Goal: Transaction & Acquisition: Obtain resource

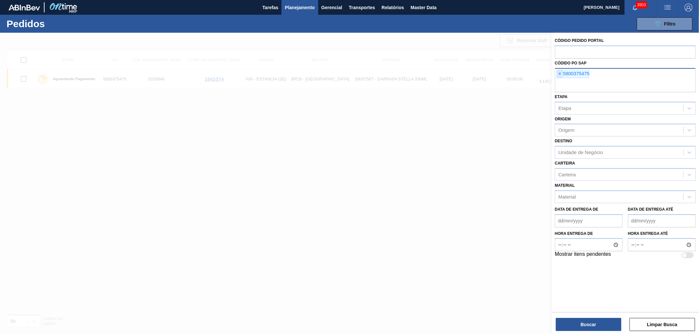
click at [558, 76] on span "×" at bounding box center [560, 74] width 6 height 8
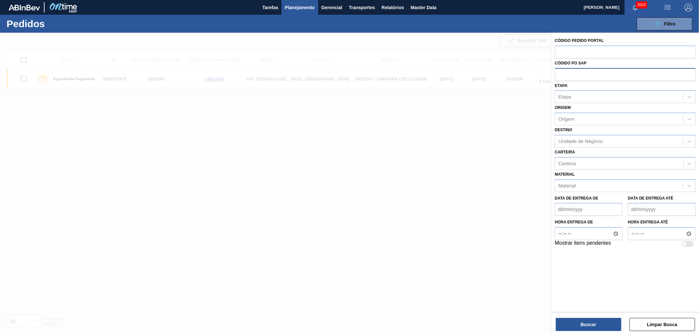
paste input "text"
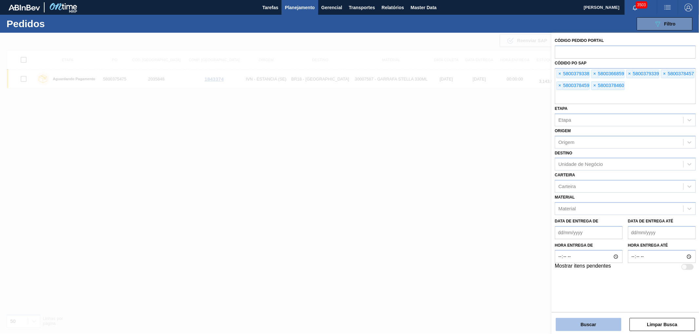
click at [575, 325] on button "Buscar" at bounding box center [589, 324] width 66 height 13
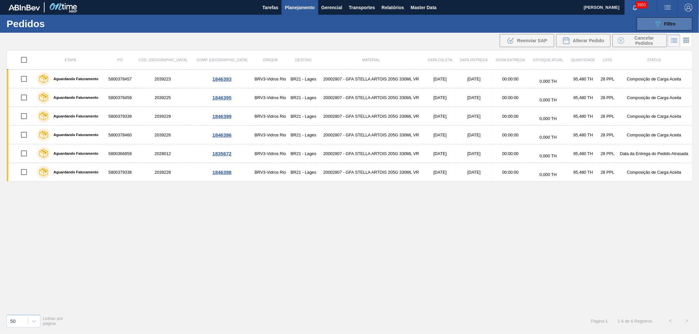
click at [659, 24] on icon "089F7B8B-B2A5-4AFE-B5C0-19BA573D28AC" at bounding box center [657, 24] width 8 height 8
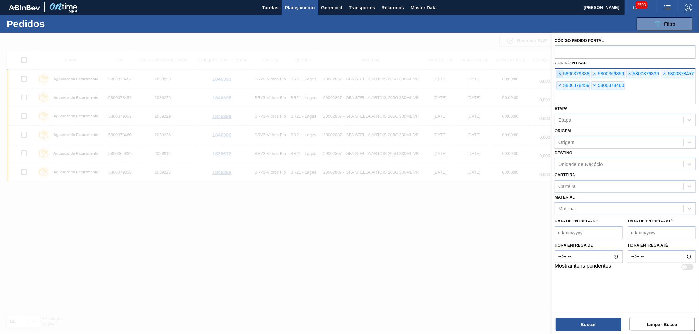
click at [562, 75] on span "×" at bounding box center [560, 74] width 6 height 8
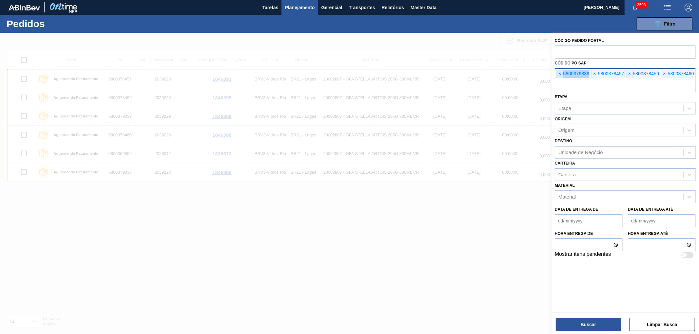
click at [562, 75] on span "×" at bounding box center [560, 74] width 6 height 8
click at [562, 80] on input "text" at bounding box center [625, 86] width 141 height 12
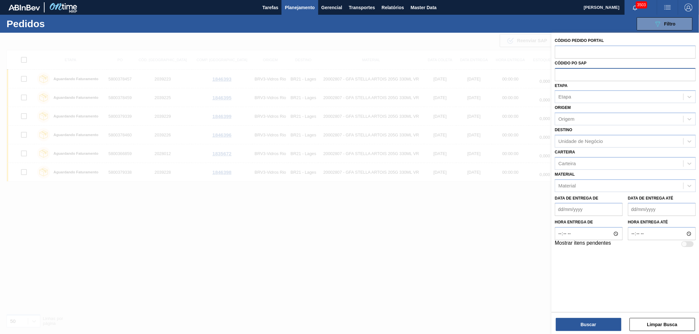
paste input "5800376969"
type input "5800376969"
click at [587, 326] on button "Buscar" at bounding box center [589, 324] width 66 height 13
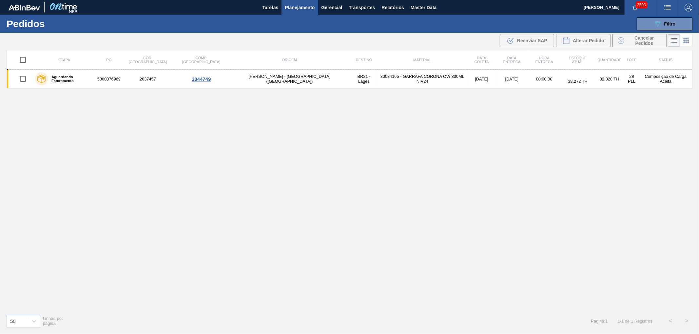
click at [56, 5] on img at bounding box center [63, 7] width 32 height 15
click at [29, 22] on h1 "Pedidos" at bounding box center [57, 24] width 100 height 8
click at [26, 8] on img at bounding box center [24, 8] width 31 height 6
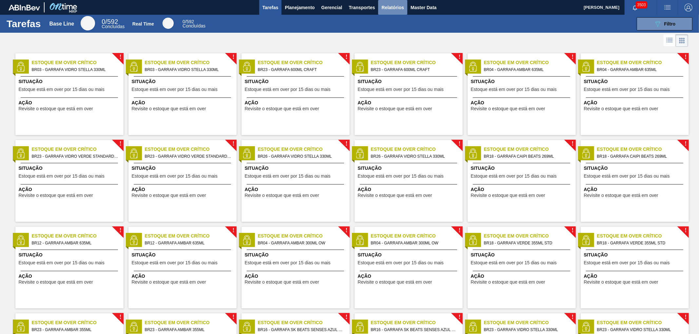
click at [392, 4] on span "Relatórios" at bounding box center [392, 8] width 22 height 8
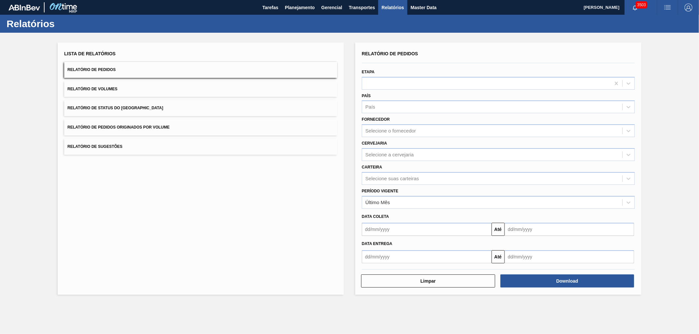
click at [155, 121] on button "Relatório de Pedidos Originados por Volume" at bounding box center [200, 128] width 273 height 16
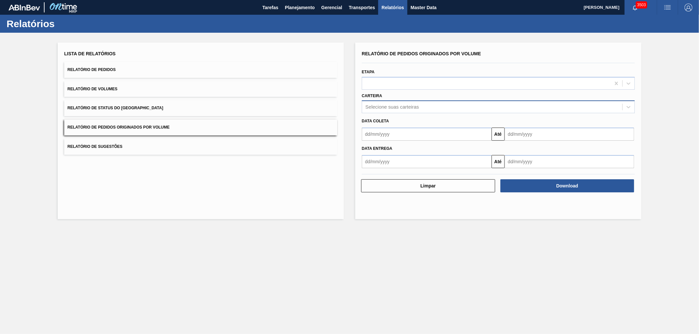
click at [378, 103] on div "Selecione suas carteiras" at bounding box center [492, 107] width 260 height 9
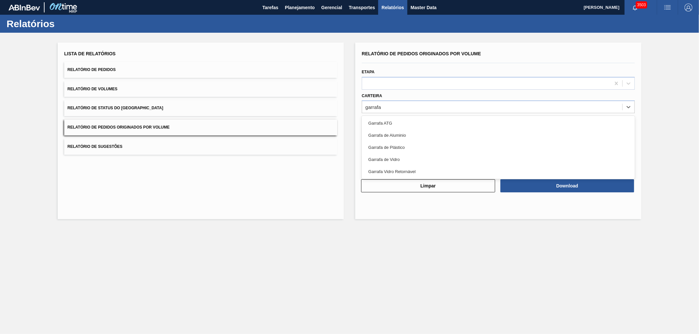
type input "garrafa"
click at [409, 253] on main "Tarefas Planejamento Gerencial Transportes Relatórios Master Data Carlos Eduard…" at bounding box center [349, 167] width 699 height 334
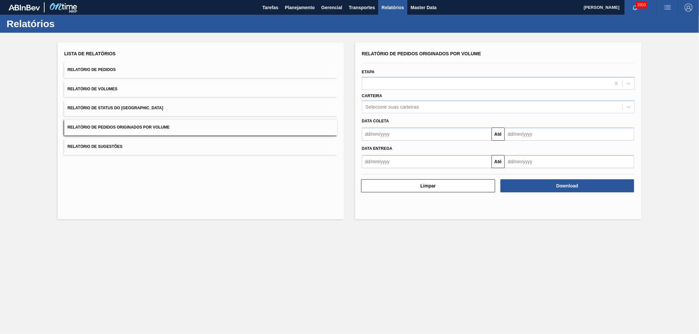
click at [414, 126] on div "Até" at bounding box center [498, 133] width 278 height 15
click at [411, 138] on input "text" at bounding box center [427, 134] width 130 height 13
click at [379, 170] on div "1" at bounding box center [380, 171] width 9 height 9
type input "01/09/2025"
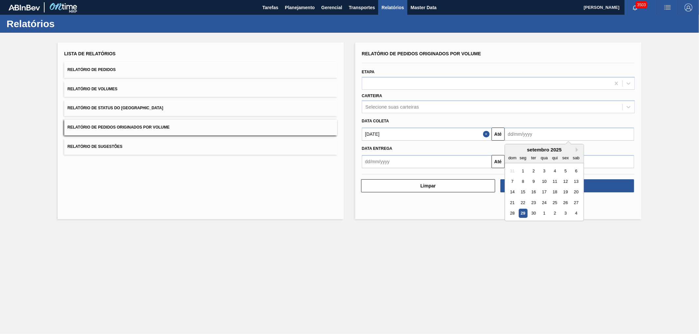
click at [523, 134] on input "text" at bounding box center [569, 134] width 130 height 13
click at [529, 212] on div "30" at bounding box center [533, 213] width 9 height 9
type input "30/09/2025"
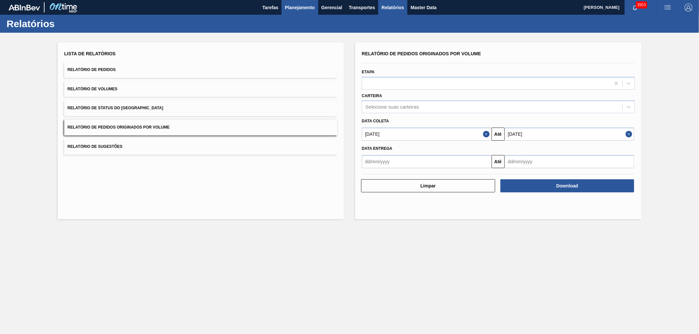
click at [289, 5] on span "Planejamento" at bounding box center [300, 8] width 30 height 8
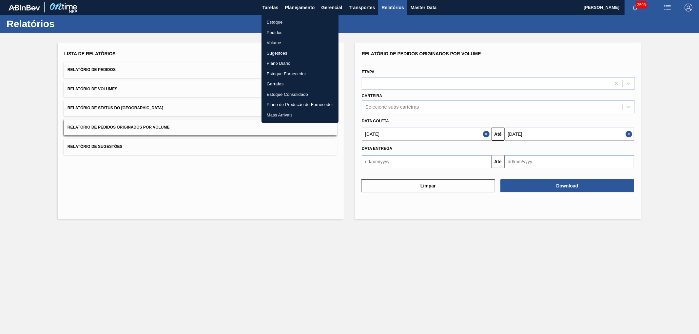
click at [231, 20] on div at bounding box center [349, 167] width 699 height 334
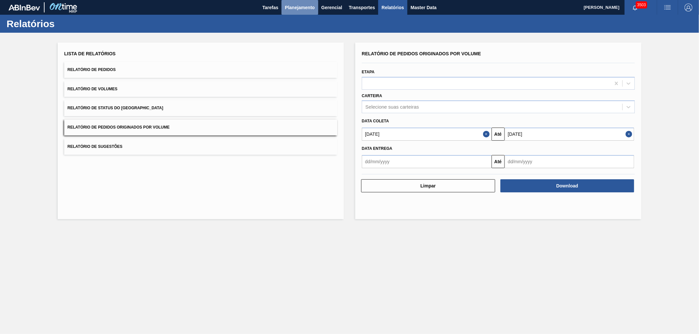
click at [302, 8] on span "Planejamento" at bounding box center [300, 8] width 30 height 8
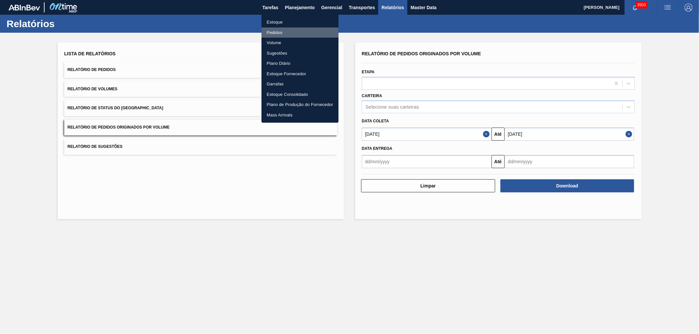
click at [275, 33] on li "Pedidos" at bounding box center [299, 33] width 77 height 10
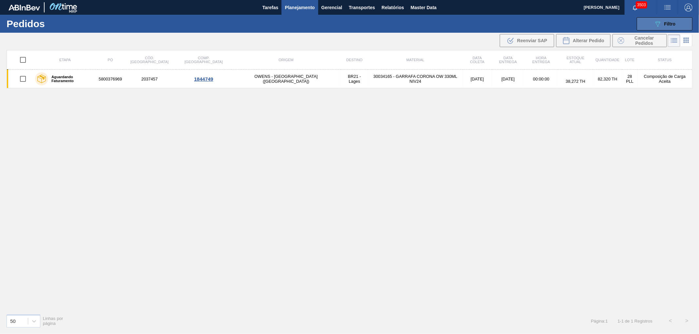
click at [642, 22] on button "089F7B8B-B2A5-4AFE-B5C0-19BA573D28AC Filtro" at bounding box center [664, 23] width 56 height 13
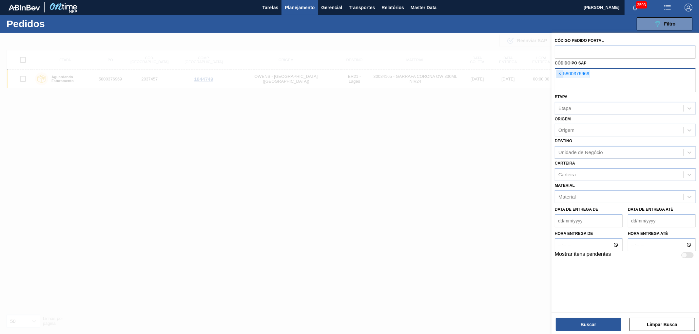
click at [559, 74] on span "×" at bounding box center [560, 74] width 6 height 8
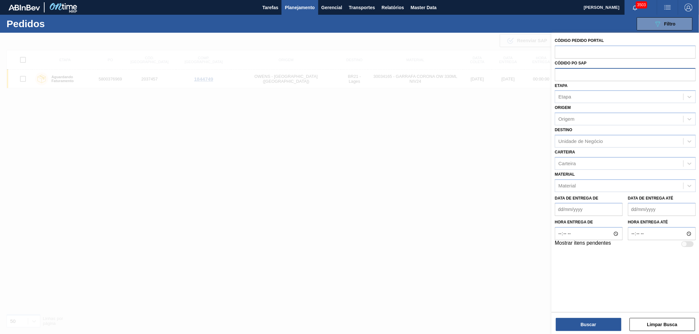
click at [572, 69] on input "text" at bounding box center [625, 74] width 141 height 12
click at [572, 71] on input "text" at bounding box center [625, 74] width 141 height 12
paste input "5800378488"
type input "5800378488"
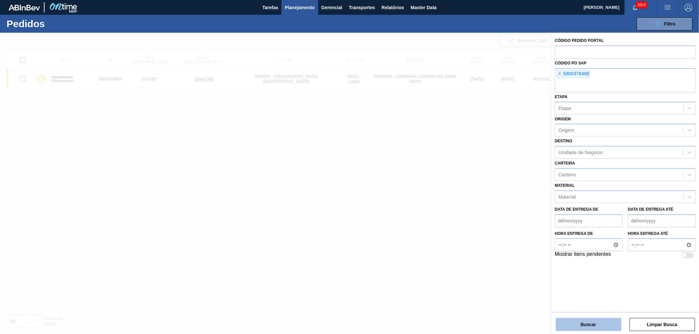
click at [571, 321] on button "Buscar" at bounding box center [589, 324] width 66 height 13
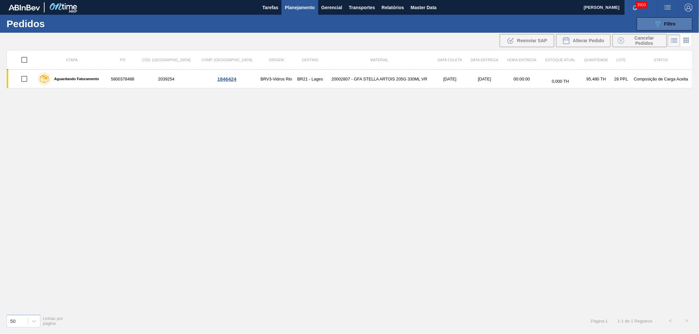
click at [662, 22] on div "089F7B8B-B2A5-4AFE-B5C0-19BA573D28AC Filtro" at bounding box center [664, 24] width 22 height 8
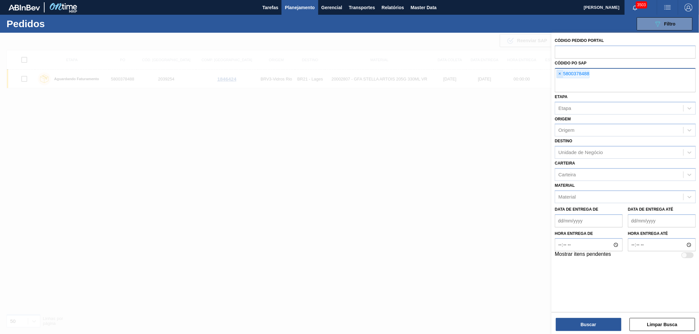
click at [558, 74] on span "×" at bounding box center [560, 74] width 6 height 8
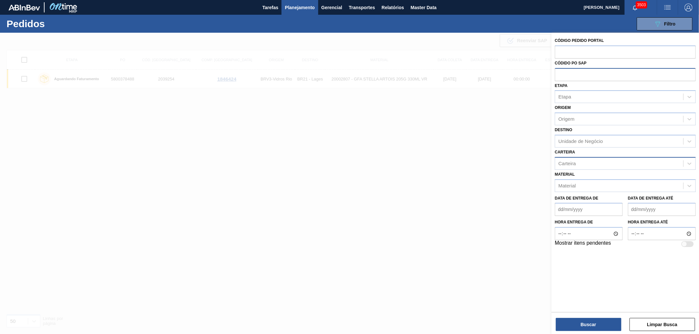
paste input "text"
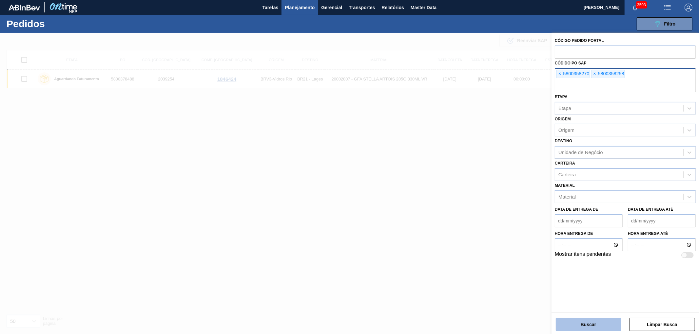
click at [594, 321] on button "Buscar" at bounding box center [589, 324] width 66 height 13
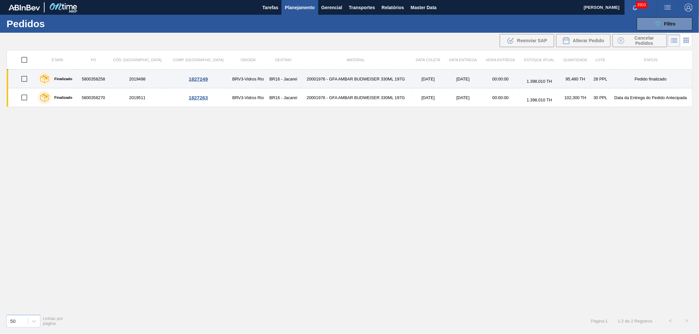
click at [300, 76] on td "20001976 - GFA AMBAR BUDWEISER 330ML 197G" at bounding box center [355, 79] width 111 height 19
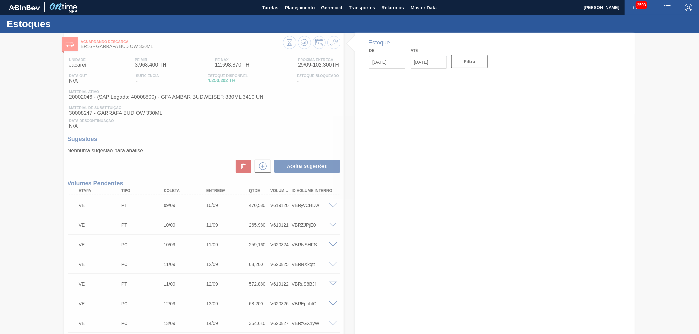
type input "29/09/2025"
type input "13/10/2025"
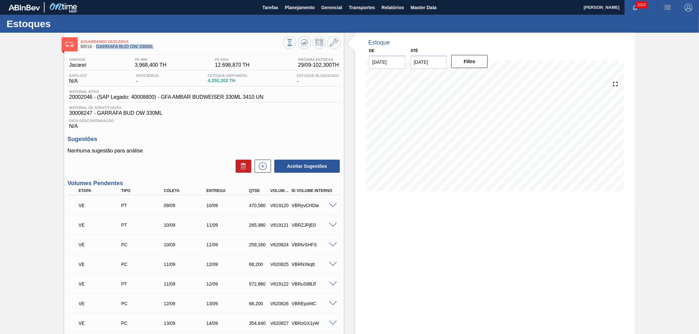
drag, startPoint x: 161, startPoint y: 46, endPoint x: 148, endPoint y: 184, distance: 138.5
click at [95, 51] on div "Aguardando Descarga BR16 - GARRAFA BUD OW 330ML" at bounding box center [182, 44] width 202 height 15
click at [300, 4] on span "Planejamento" at bounding box center [300, 8] width 30 height 8
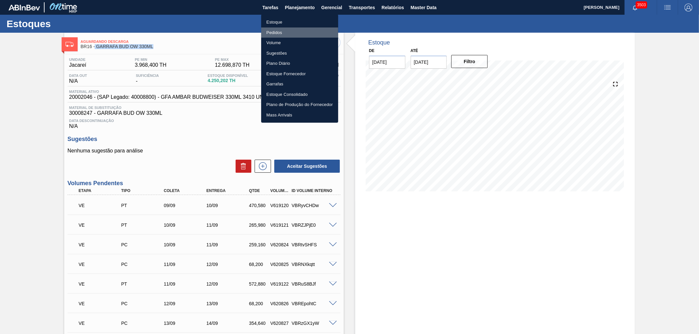
click at [272, 33] on li "Pedidos" at bounding box center [299, 33] width 77 height 10
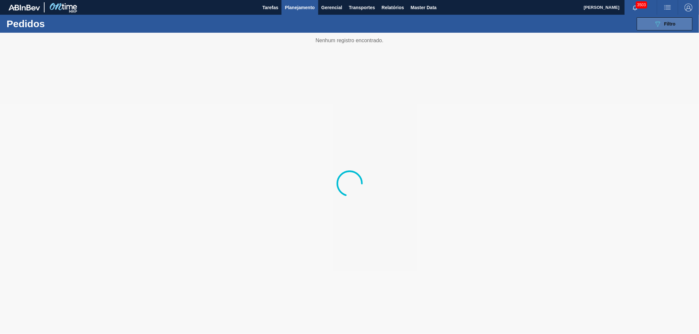
click at [662, 24] on div "089F7B8B-B2A5-4AFE-B5C0-19BA573D28AC Filtro" at bounding box center [664, 24] width 22 height 8
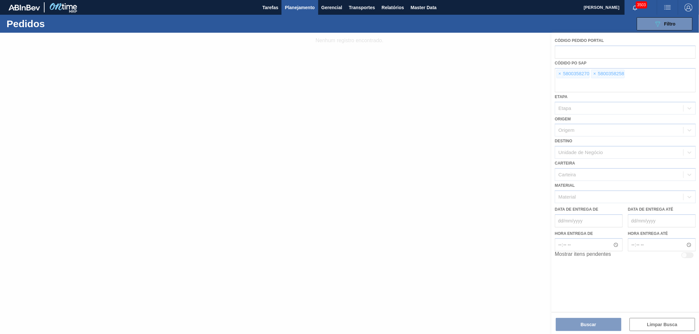
click at [560, 74] on div at bounding box center [349, 184] width 699 height 302
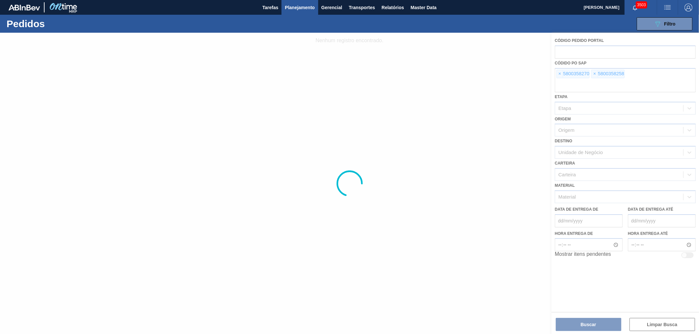
click at [560, 74] on div at bounding box center [349, 184] width 699 height 302
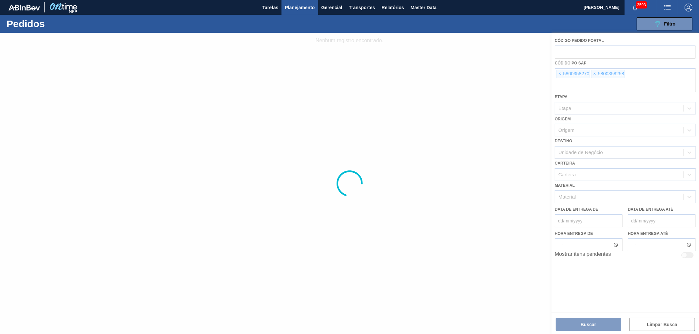
click at [560, 74] on div at bounding box center [349, 184] width 699 height 302
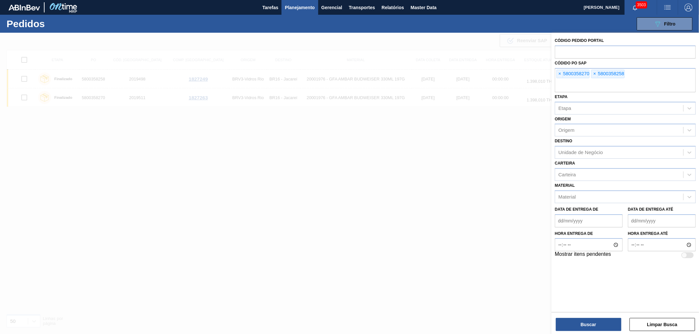
click at [560, 74] on span "×" at bounding box center [560, 74] width 6 height 8
click at [560, 80] on input "text" at bounding box center [625, 86] width 141 height 12
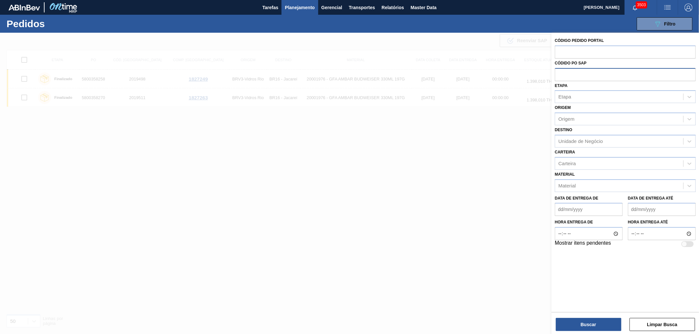
paste input "text"
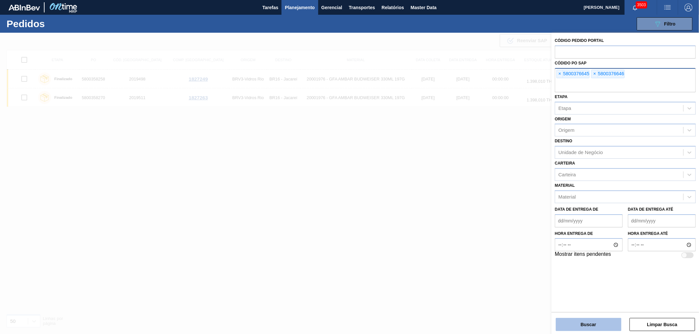
click at [580, 327] on button "Buscar" at bounding box center [589, 324] width 66 height 13
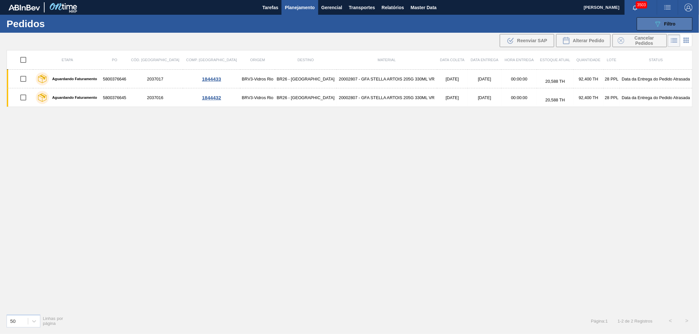
click at [646, 28] on button "089F7B8B-B2A5-4AFE-B5C0-19BA573D28AC Filtro" at bounding box center [664, 23] width 56 height 13
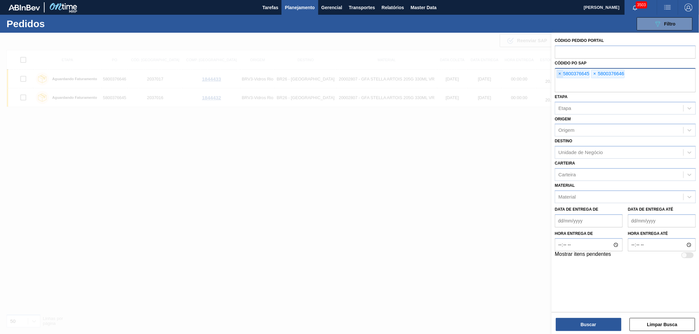
click at [562, 71] on span "×" at bounding box center [560, 74] width 6 height 8
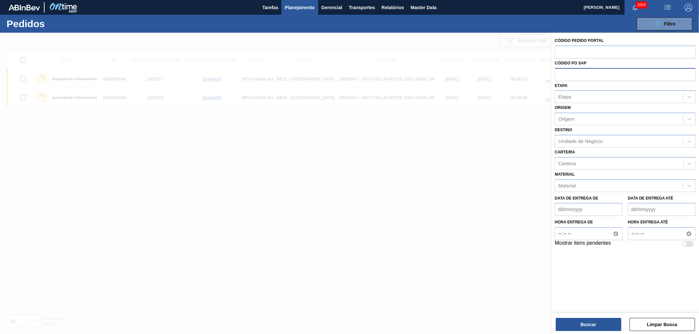
click at [562, 71] on input "text" at bounding box center [625, 74] width 141 height 12
paste input "text"
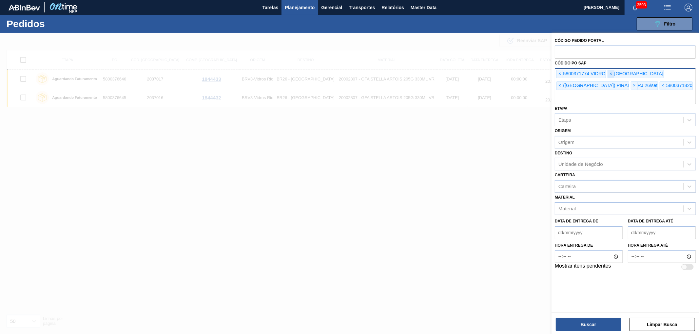
click at [613, 70] on span "×" at bounding box center [611, 74] width 6 height 8
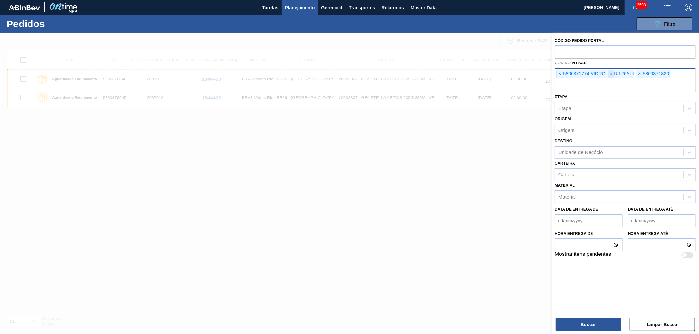
click at [613, 70] on span "×" at bounding box center [611, 74] width 6 height 8
click at [594, 72] on div "× 5800371774 VIDRO" at bounding box center [580, 74] width 49 height 9
click at [590, 73] on div "× 5800371774 VIDRO" at bounding box center [580, 74] width 49 height 9
click at [591, 73] on div "× 5800371774 VIDRO" at bounding box center [580, 74] width 49 height 9
click at [592, 72] on div "× 5800371774 VIDRO" at bounding box center [580, 74] width 49 height 9
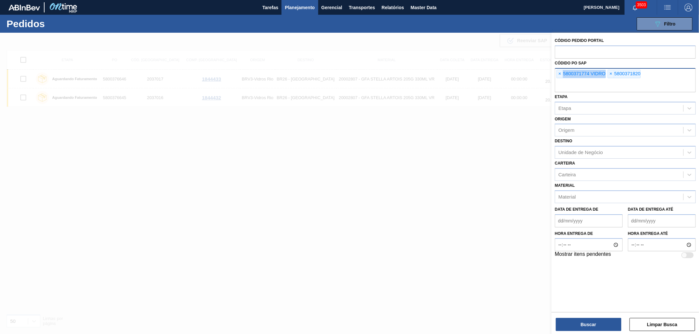
click at [592, 72] on div "× 5800371774 VIDRO" at bounding box center [580, 74] width 49 height 9
click at [558, 72] on span "×" at bounding box center [560, 74] width 6 height 8
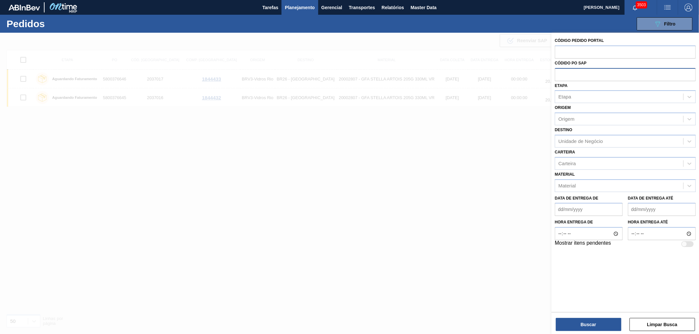
click at [577, 74] on input "text" at bounding box center [625, 74] width 141 height 12
paste input "5800371774"
type input "5800371774"
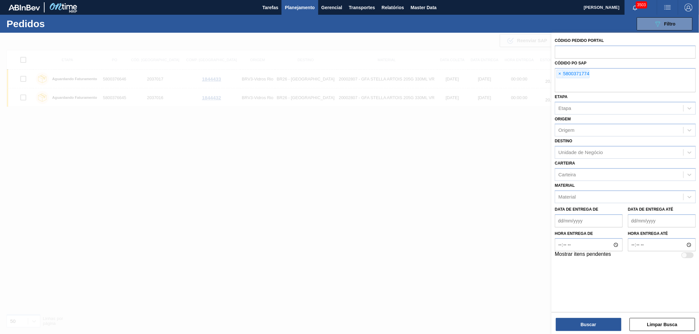
paste input "5800371820"
type input "5800371820"
click at [590, 324] on button "Buscar" at bounding box center [589, 324] width 66 height 13
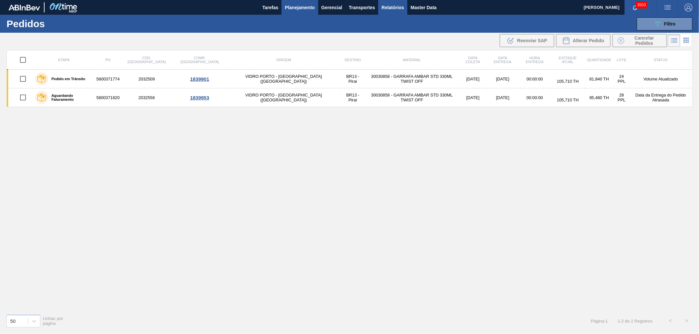
click at [389, 9] on span "Relatórios" at bounding box center [392, 8] width 22 height 8
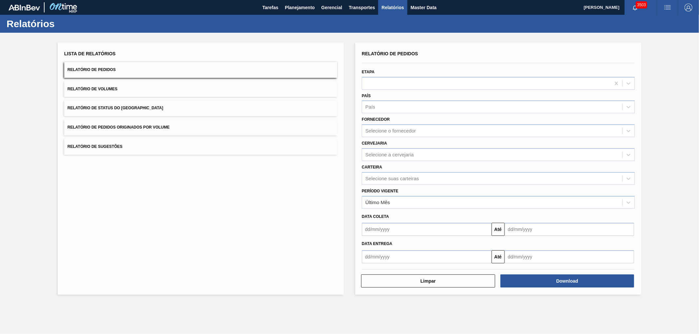
click at [107, 130] on button "Relatório de Pedidos Originados por Volume" at bounding box center [200, 128] width 273 height 16
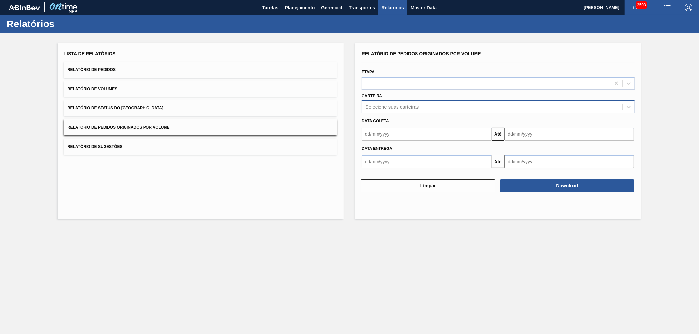
drag, startPoint x: 385, startPoint y: 119, endPoint x: 379, endPoint y: 105, distance: 15.1
click at [382, 115] on div "Data coleta" at bounding box center [498, 120] width 278 height 11
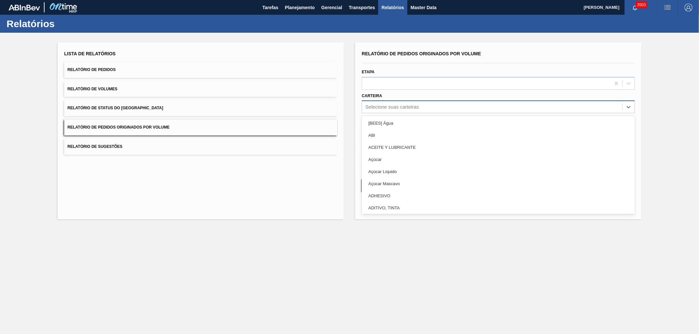
click at [379, 105] on div "Selecione suas carteiras" at bounding box center [391, 107] width 53 height 6
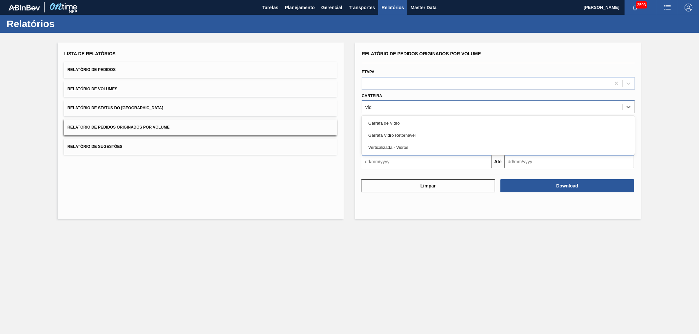
type input "vidro"
click at [387, 120] on div "Garrafa de Vidro" at bounding box center [498, 123] width 273 height 12
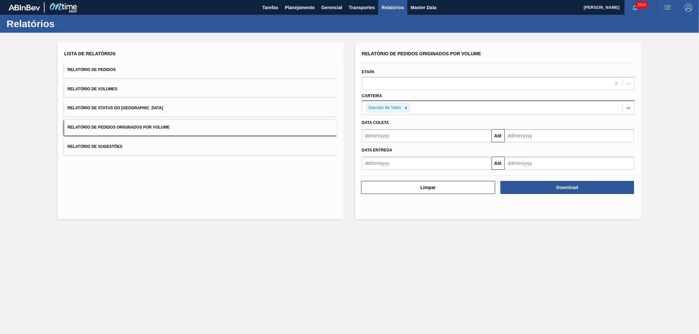
click at [387, 138] on input "text" at bounding box center [427, 135] width 130 height 13
click at [378, 174] on div "1" at bounding box center [380, 172] width 9 height 9
type input "01/09/2025"
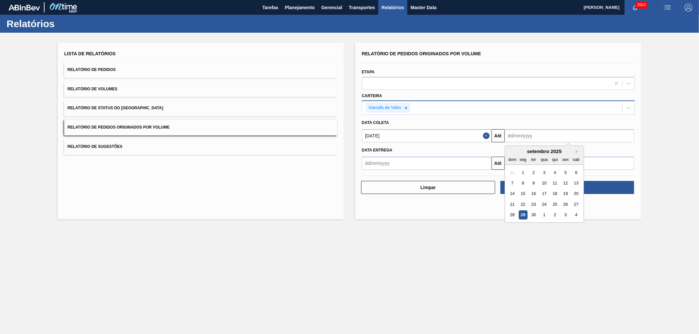
click at [554, 134] on input "text" at bounding box center [569, 135] width 130 height 13
click at [532, 212] on div "30" at bounding box center [533, 215] width 9 height 9
type input "30/09/2025"
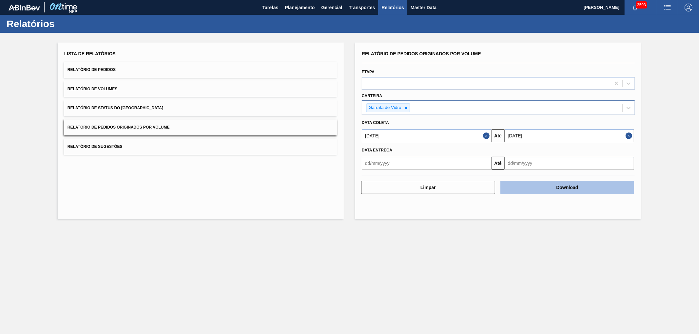
click at [533, 181] on button "Download" at bounding box center [567, 187] width 134 height 13
